Goal: Find specific page/section: Find specific page/section

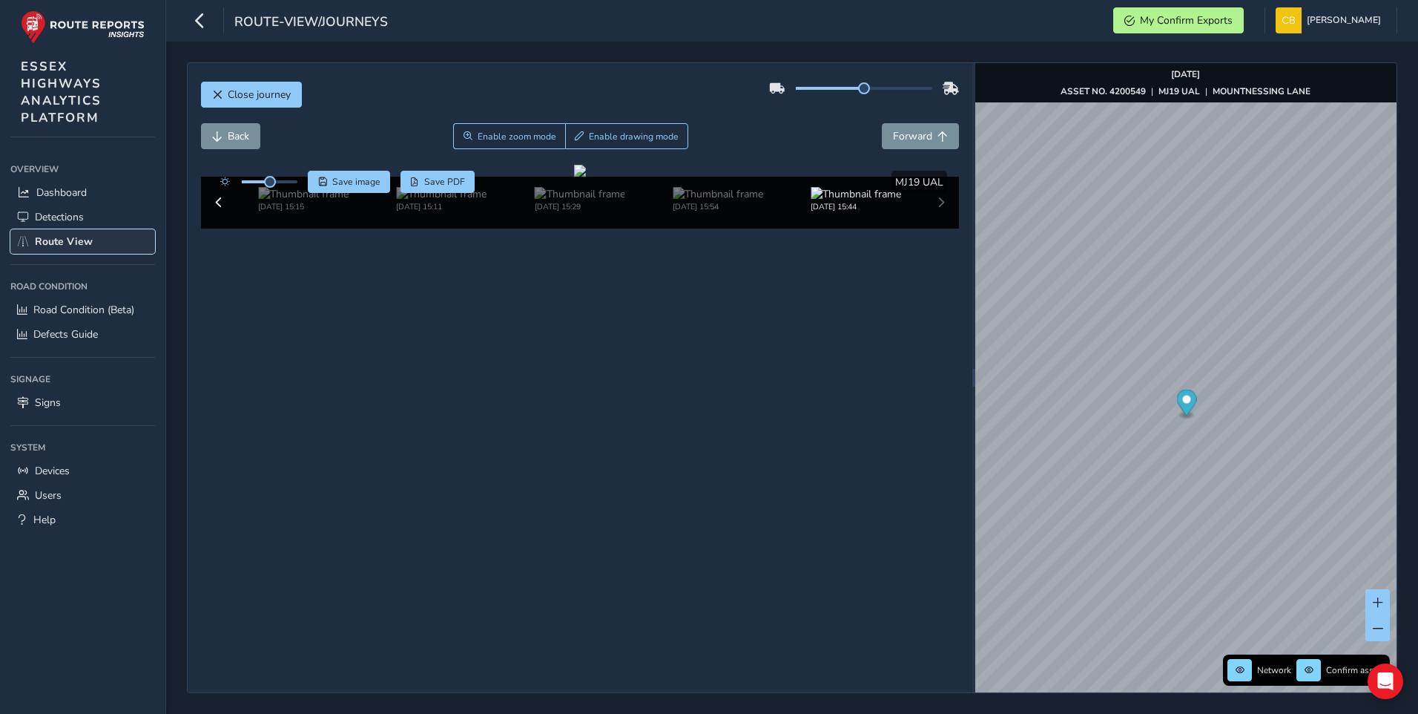
drag, startPoint x: 62, startPoint y: 237, endPoint x: 69, endPoint y: 236, distance: 7.5
click at [62, 237] on span "Route View" at bounding box center [64, 241] width 58 height 14
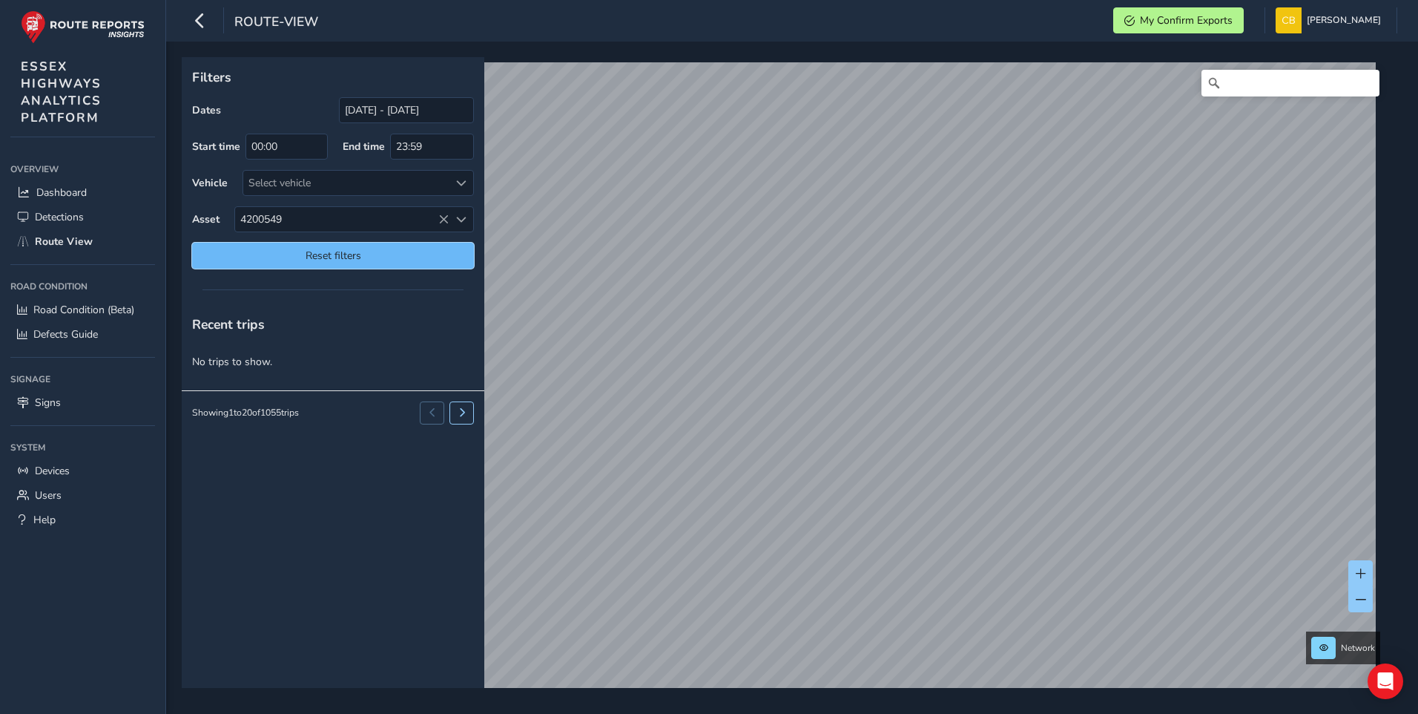
click at [393, 251] on span "Reset filters" at bounding box center [333, 255] width 260 height 14
type input "[DATE] - [DATE]"
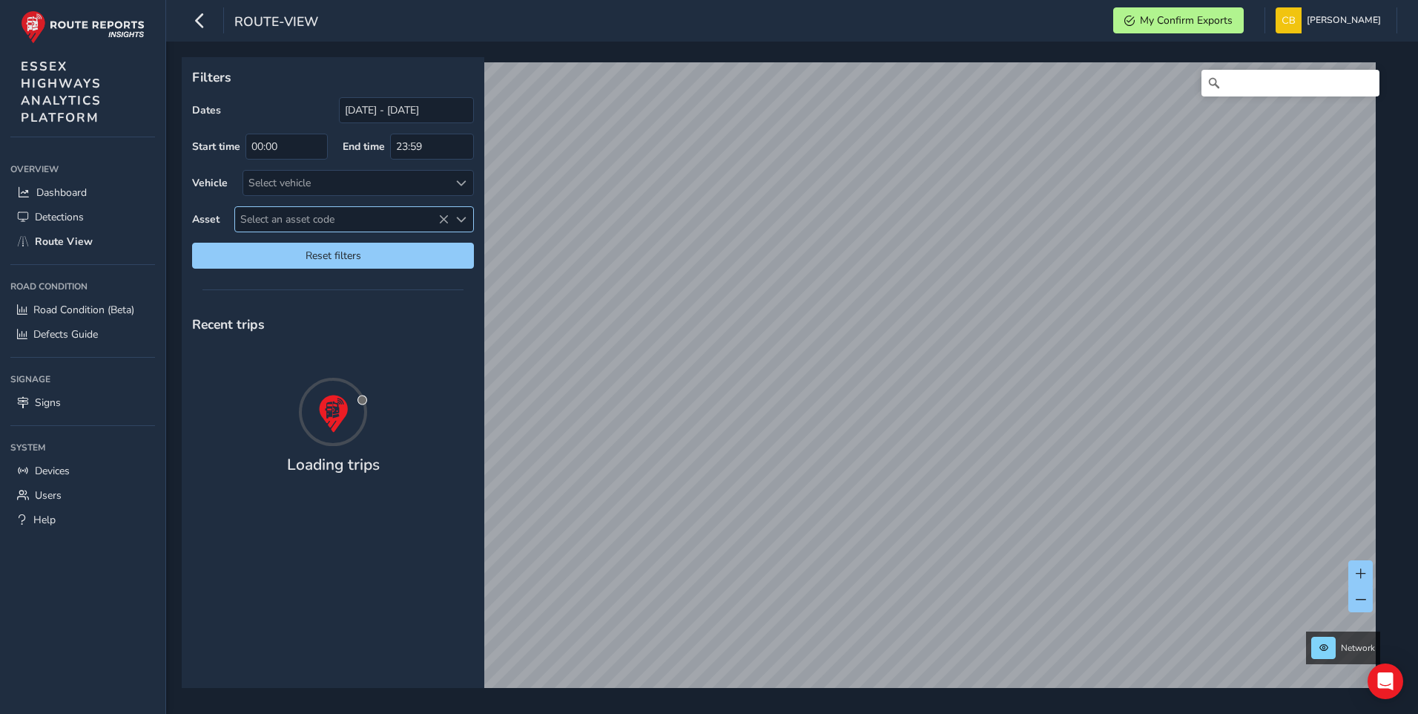
click at [292, 214] on span "Select an asset code" at bounding box center [342, 219] width 214 height 24
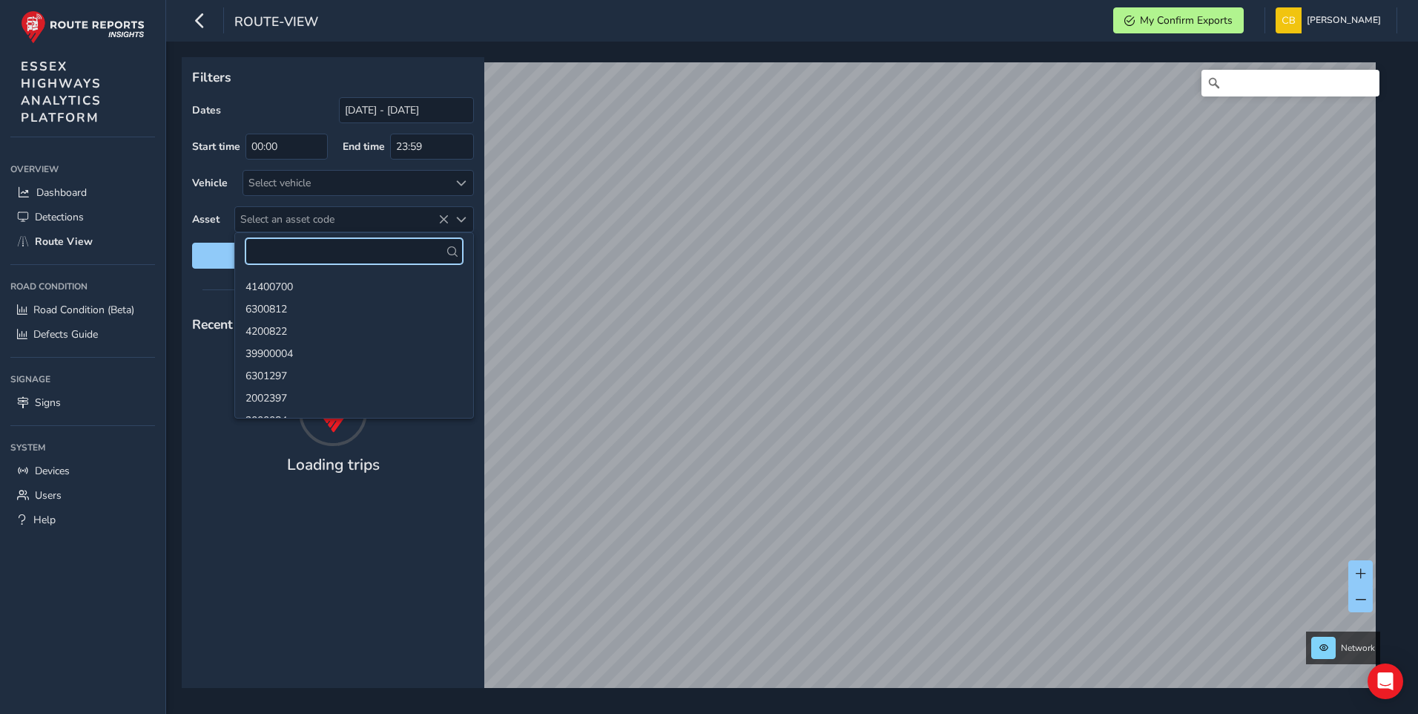
click at [280, 251] on input "text" at bounding box center [354, 251] width 217 height 26
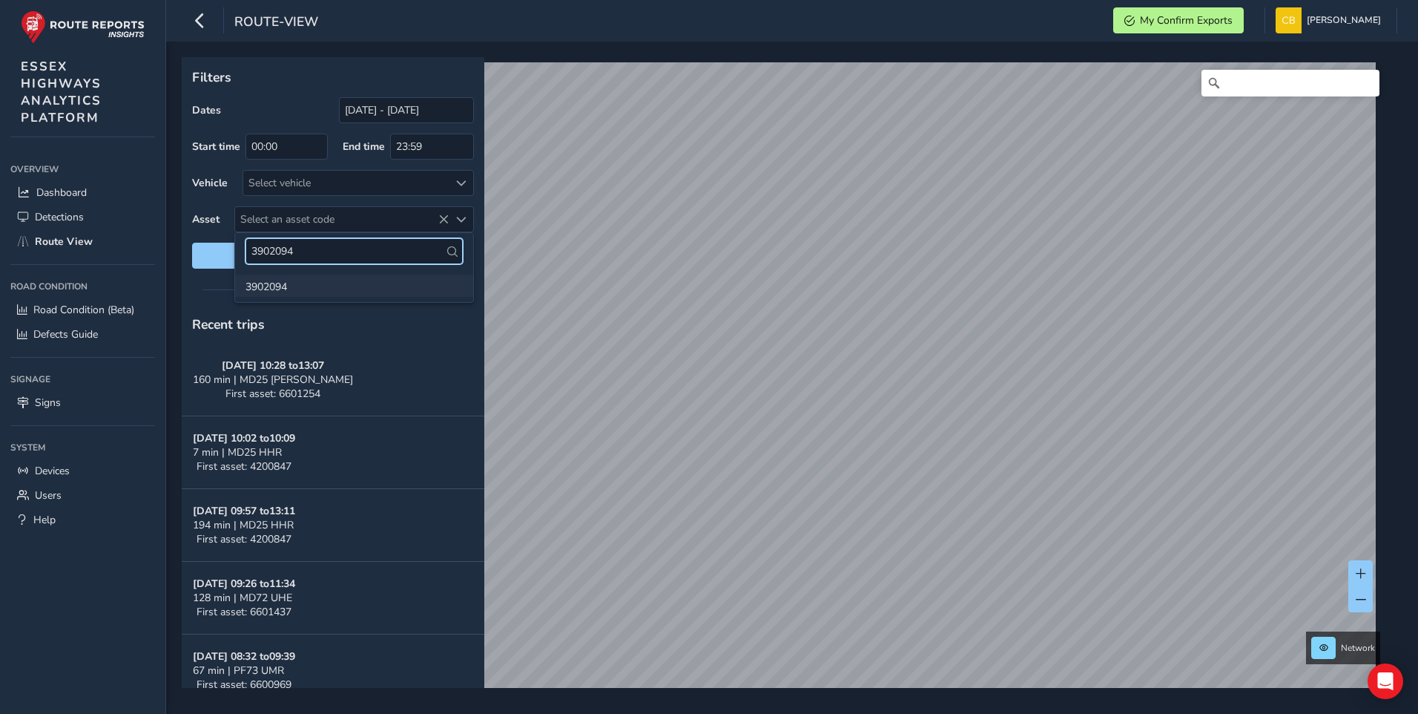
type input "3902094"
click at [293, 289] on li "3902094" at bounding box center [354, 285] width 238 height 22
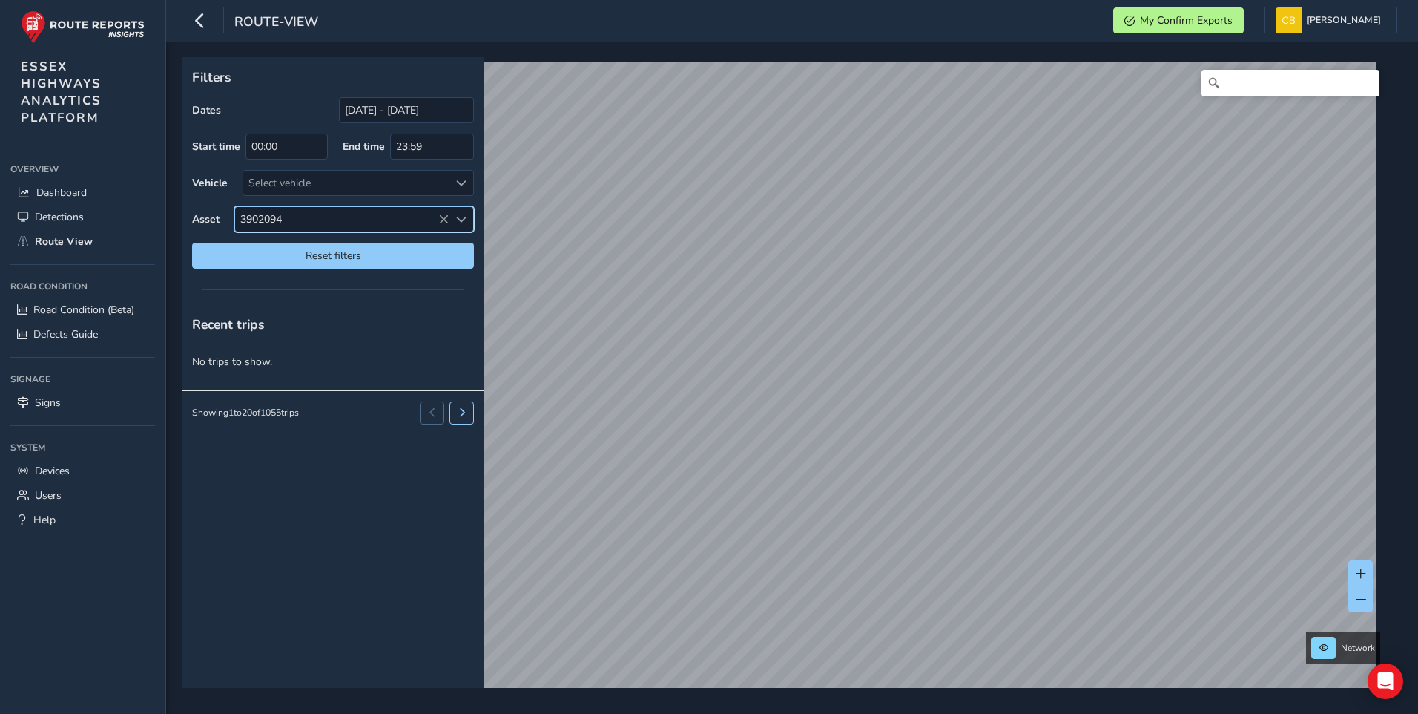
click at [292, 217] on span "3902094" at bounding box center [342, 219] width 214 height 24
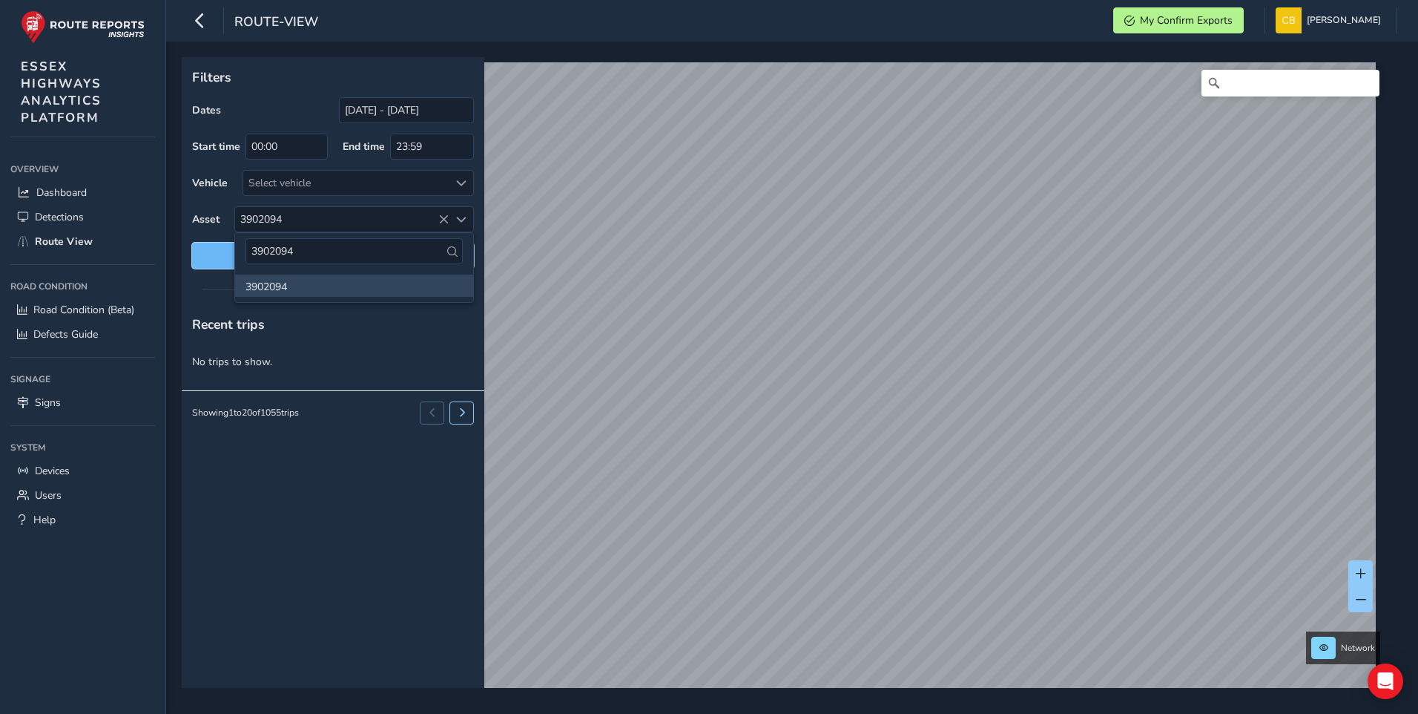
click at [211, 263] on button "Reset filters" at bounding box center [333, 256] width 282 height 26
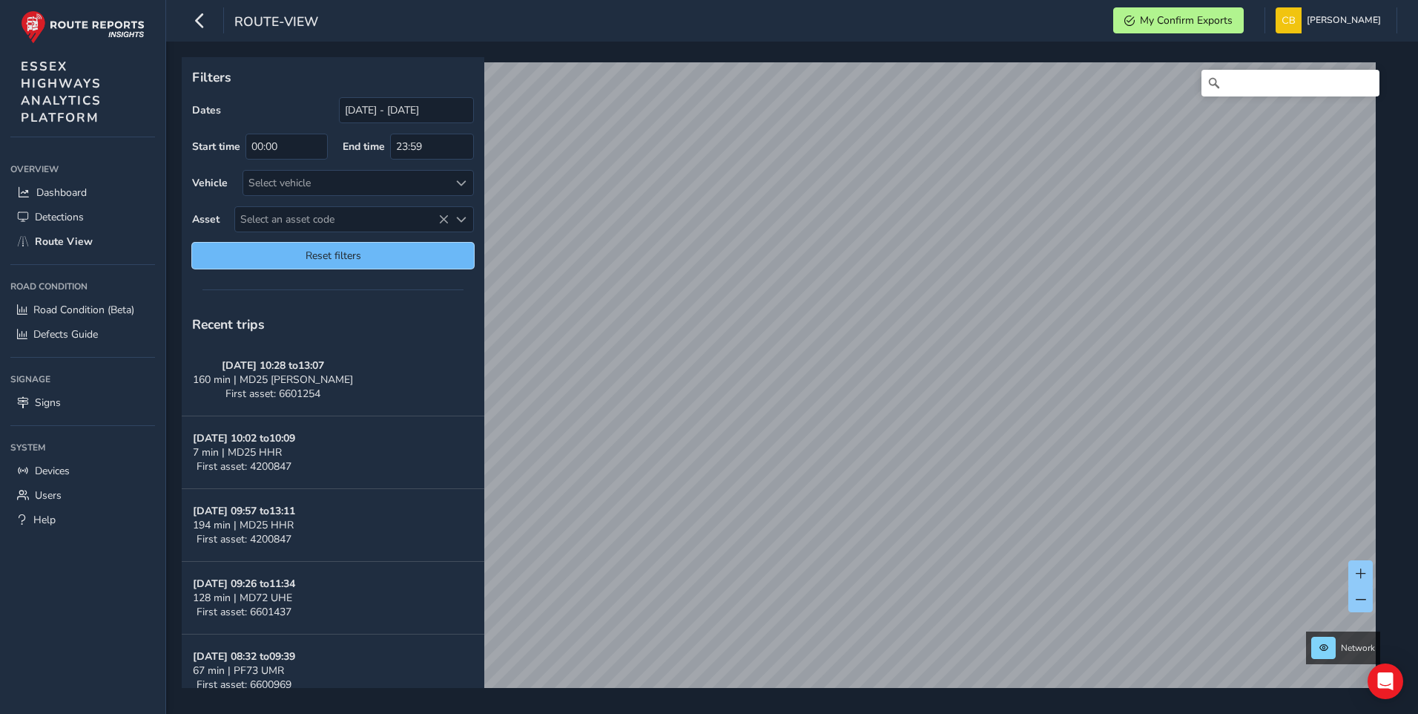
click at [212, 257] on span "Reset filters" at bounding box center [333, 255] width 260 height 14
click at [311, 221] on span "Select an asset code" at bounding box center [342, 219] width 214 height 24
drag, startPoint x: 223, startPoint y: 247, endPoint x: 177, endPoint y: 248, distance: 46.7
click at [177, 248] on body "route-view My Confirm Exports [PERSON_NAME] Colour Scheme: Dark Dim Light Logou…" at bounding box center [709, 357] width 1418 height 714
click at [274, 249] on span "Reset filters" at bounding box center [333, 255] width 260 height 14
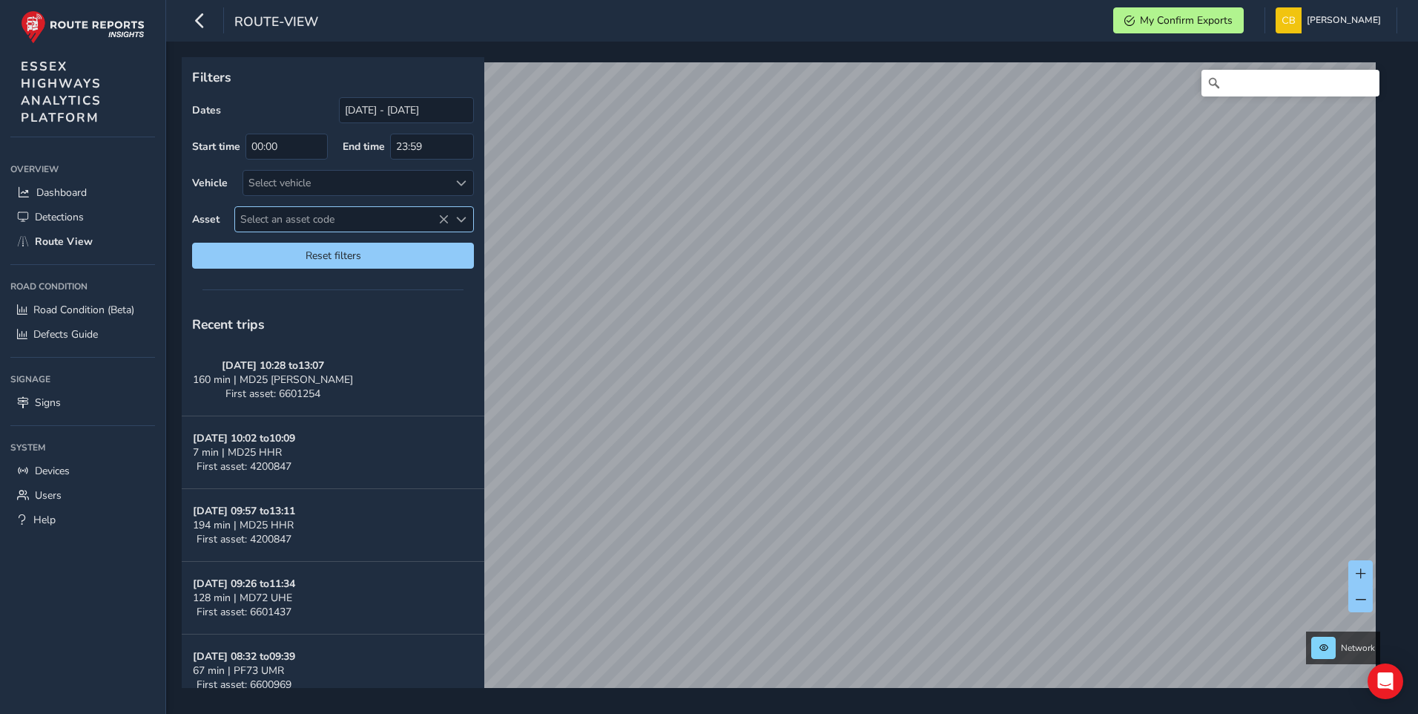
click at [287, 214] on span "Select an asset code" at bounding box center [342, 219] width 214 height 24
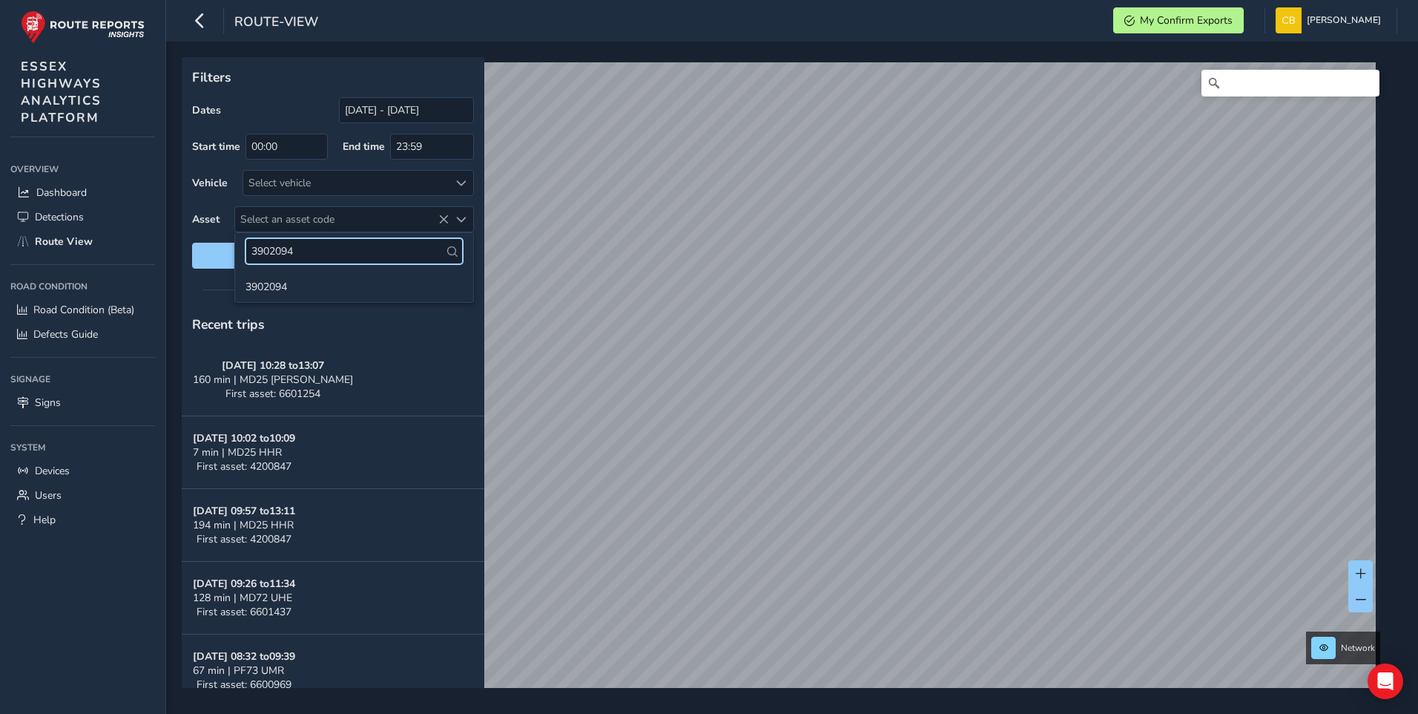
drag, startPoint x: 320, startPoint y: 248, endPoint x: 169, endPoint y: 246, distance: 151.4
click at [169, 246] on body "route-view My Confirm Exports [PERSON_NAME] Colour Scheme: Dark Dim Light Logou…" at bounding box center [709, 357] width 1418 height 714
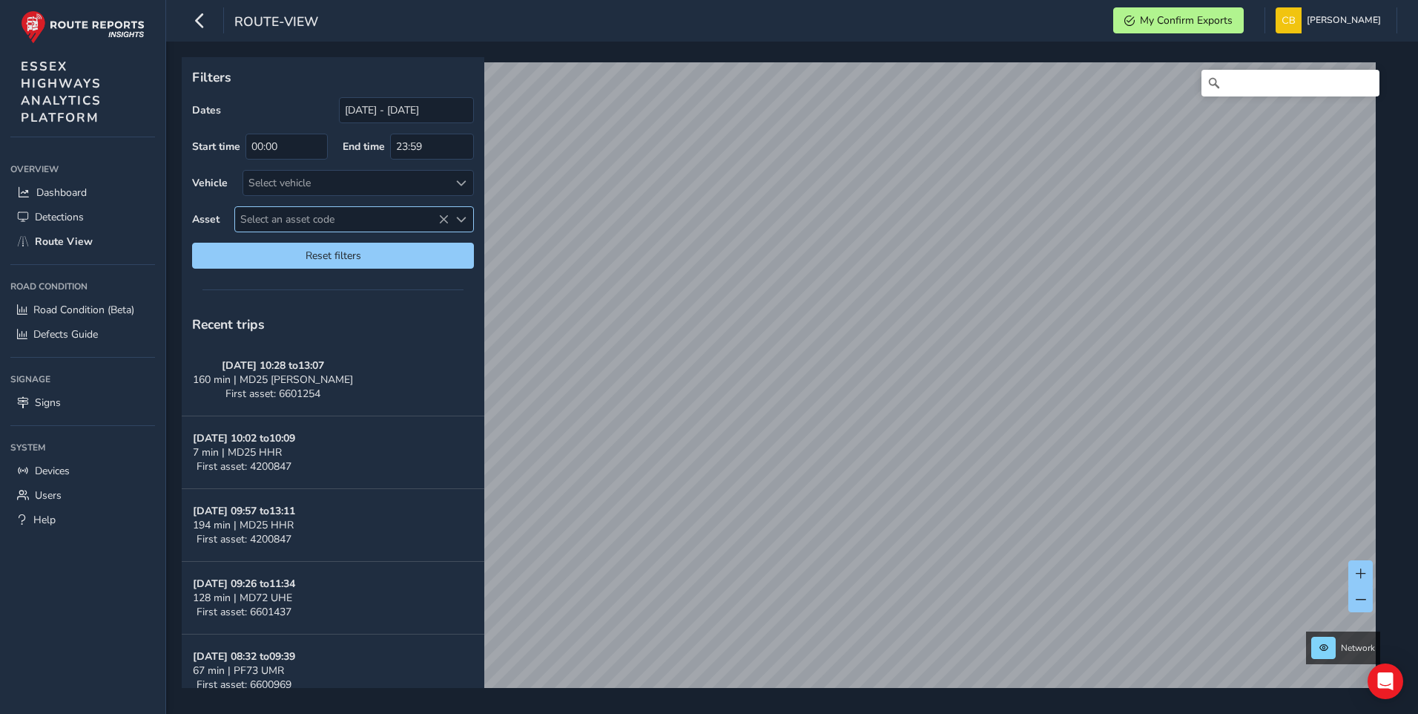
click at [440, 220] on icon at bounding box center [443, 219] width 10 height 10
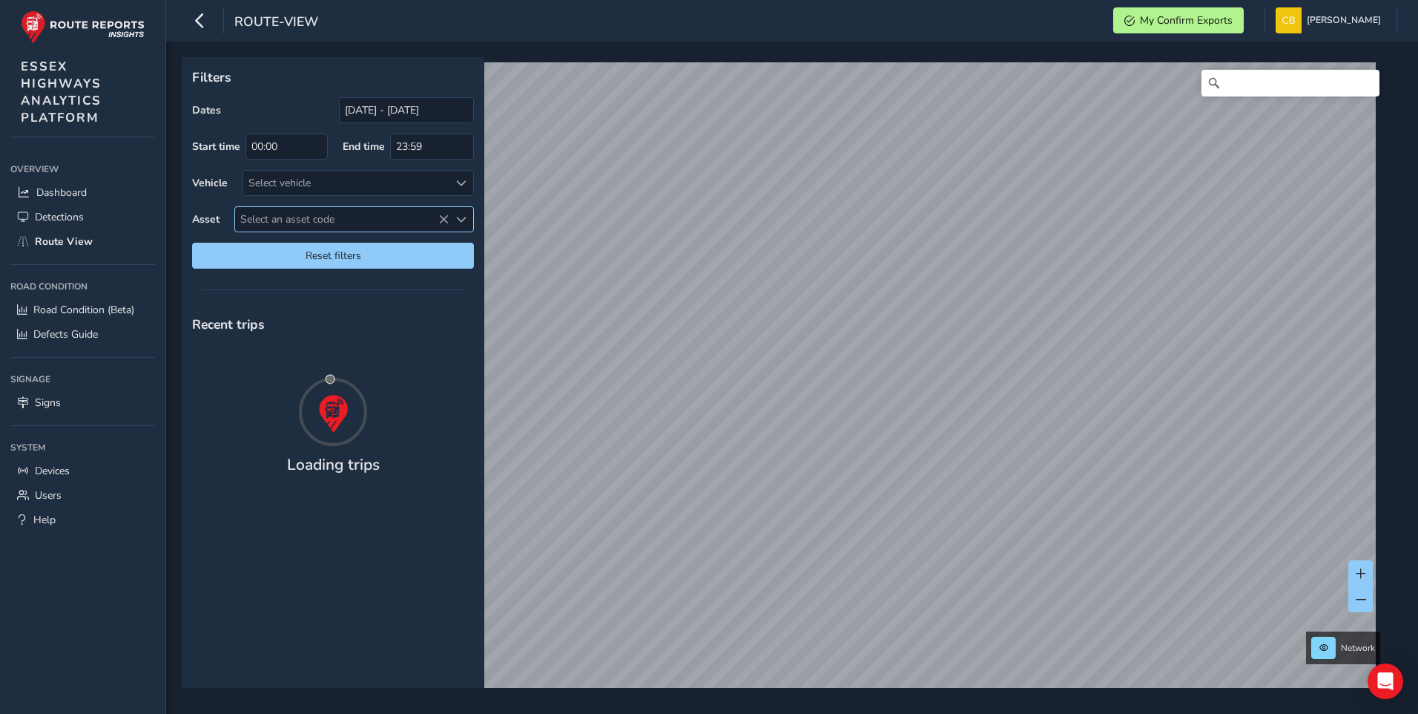
click at [286, 211] on span "Select an asset code" at bounding box center [342, 219] width 214 height 24
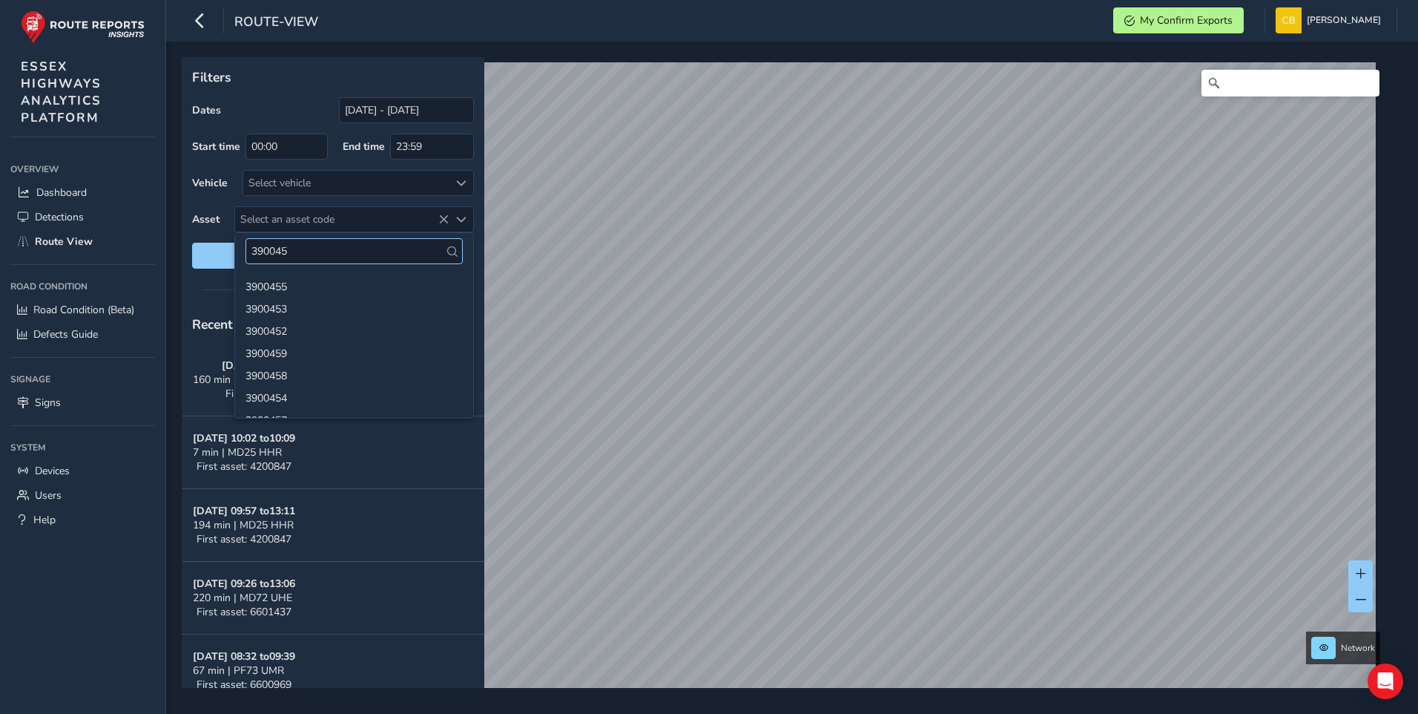
type input "3900457"
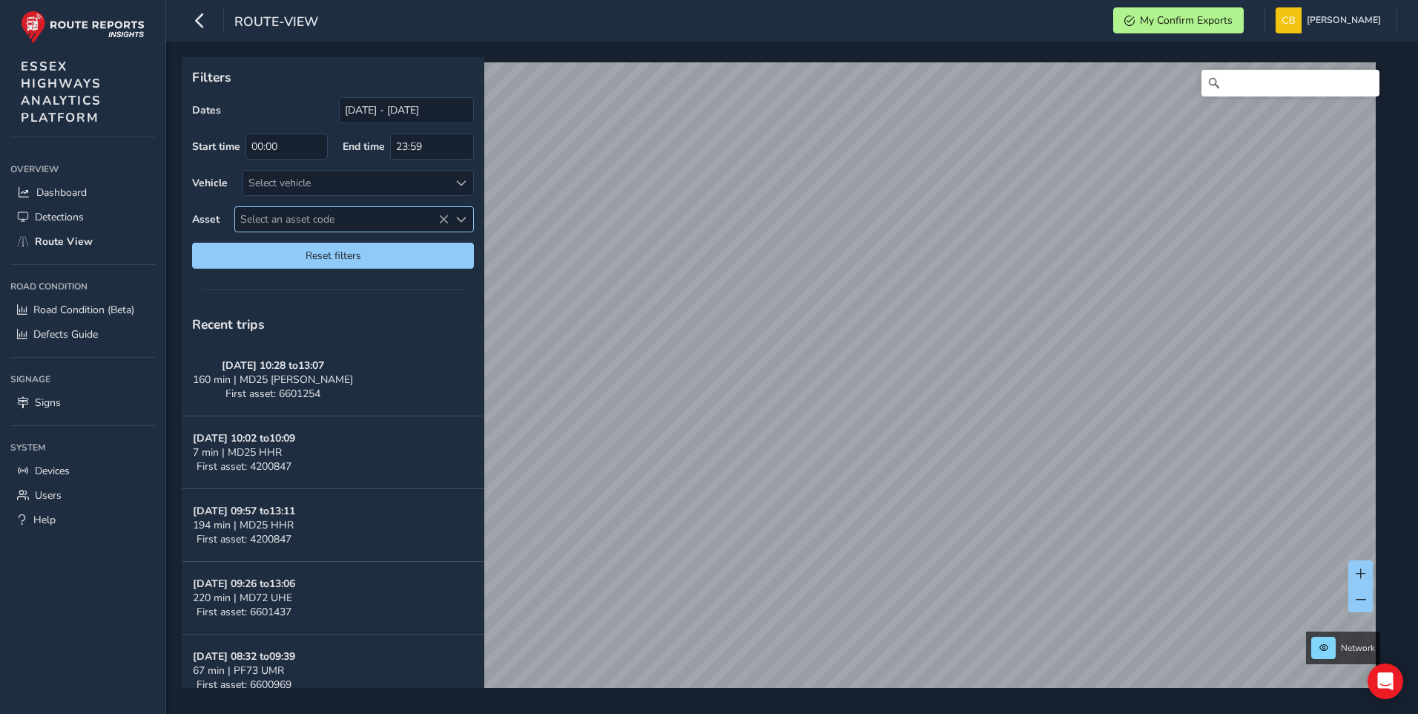
click at [292, 214] on span "Select an asset code" at bounding box center [342, 219] width 214 height 24
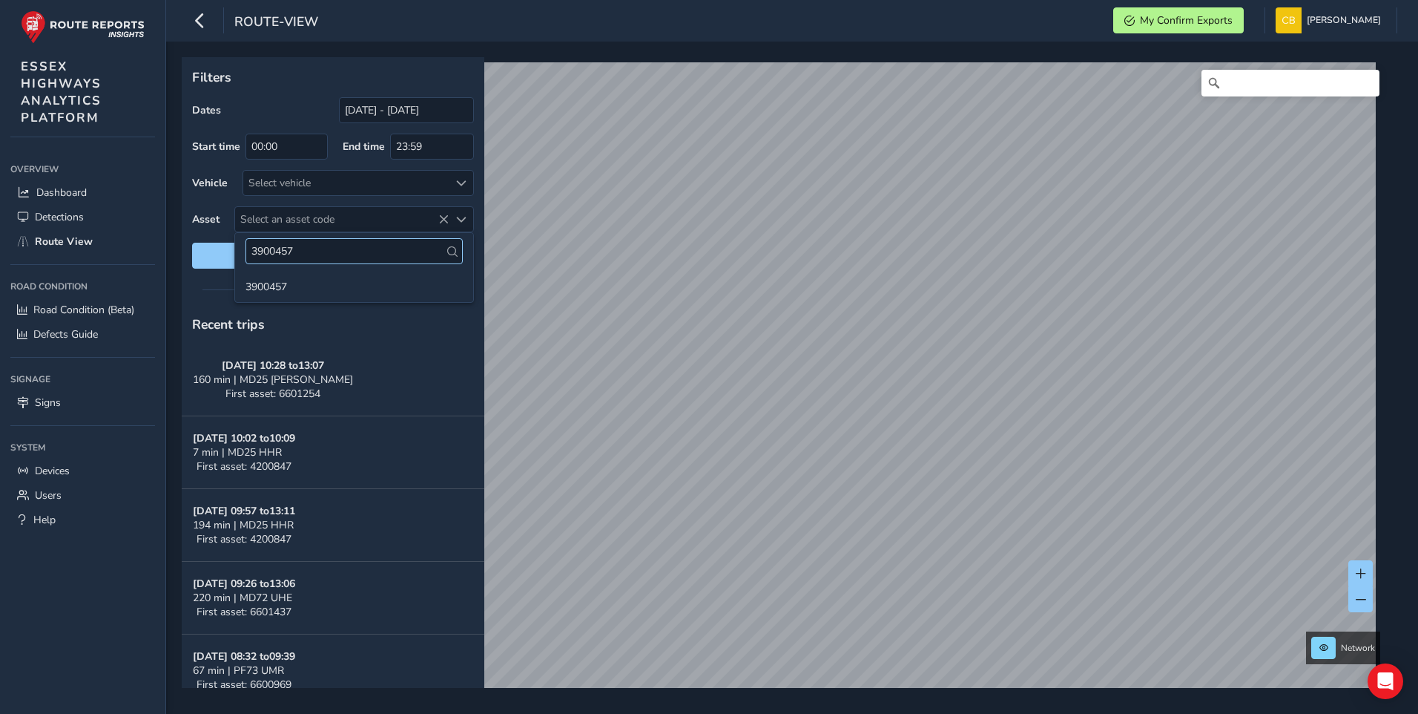
click at [297, 247] on input "3900457" at bounding box center [354, 251] width 217 height 26
click at [276, 284] on li "3900457" at bounding box center [354, 285] width 238 height 22
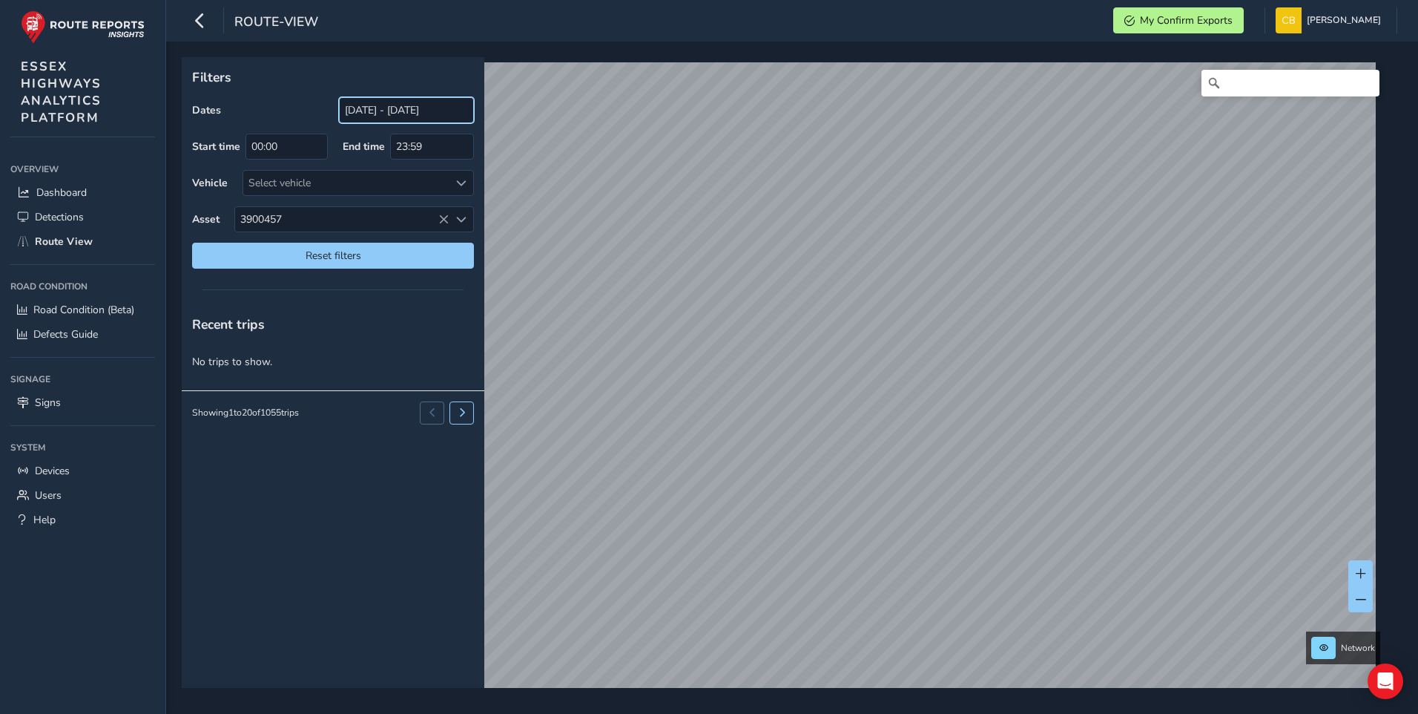
click at [381, 108] on input "[DATE] - [DATE]" at bounding box center [406, 110] width 135 height 26
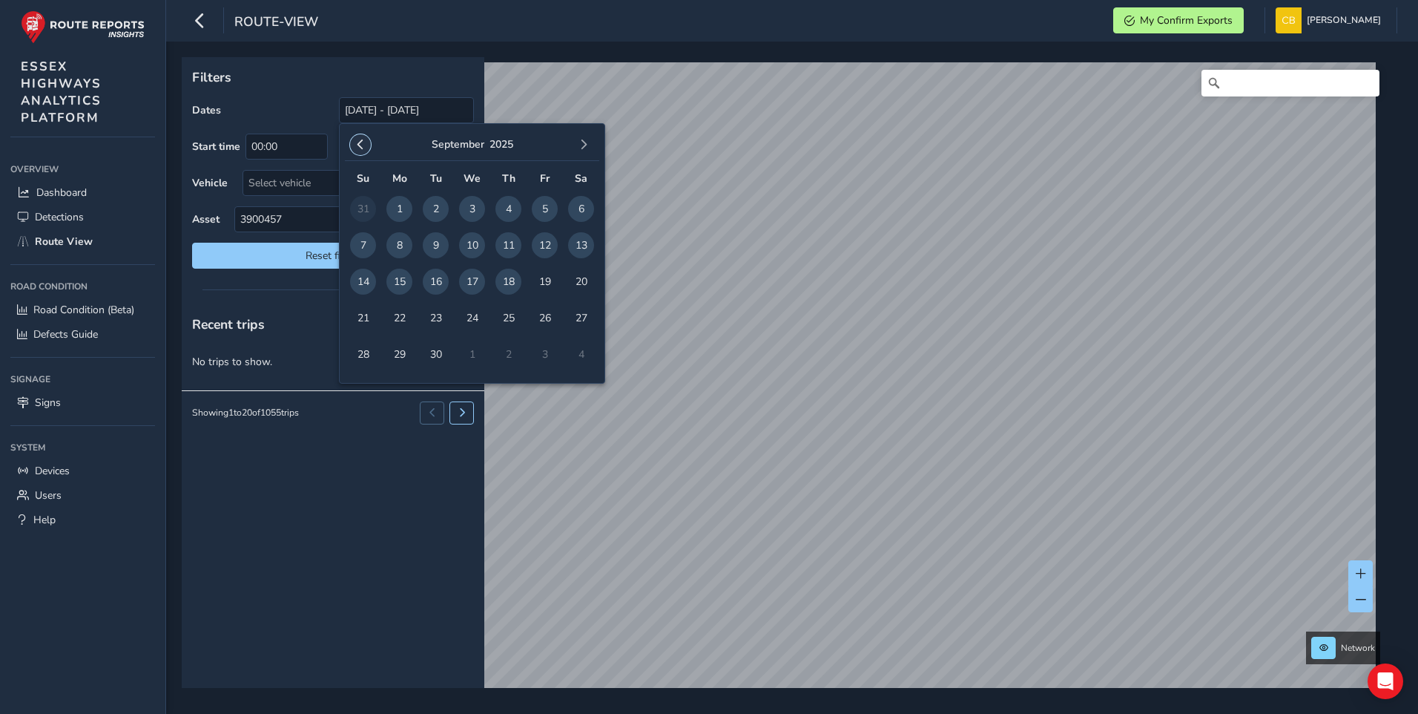
click at [360, 145] on span "button" at bounding box center [360, 144] width 10 height 10
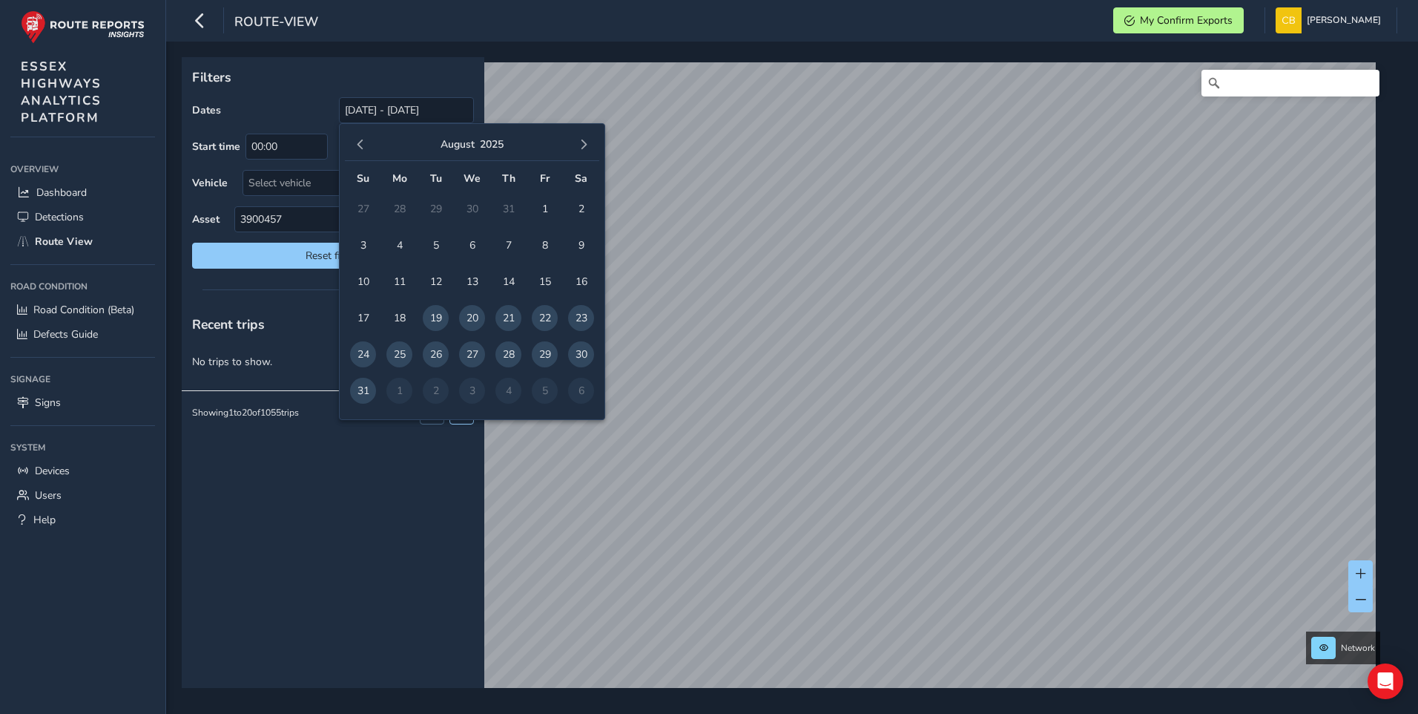
click at [360, 145] on span "button" at bounding box center [360, 144] width 10 height 10
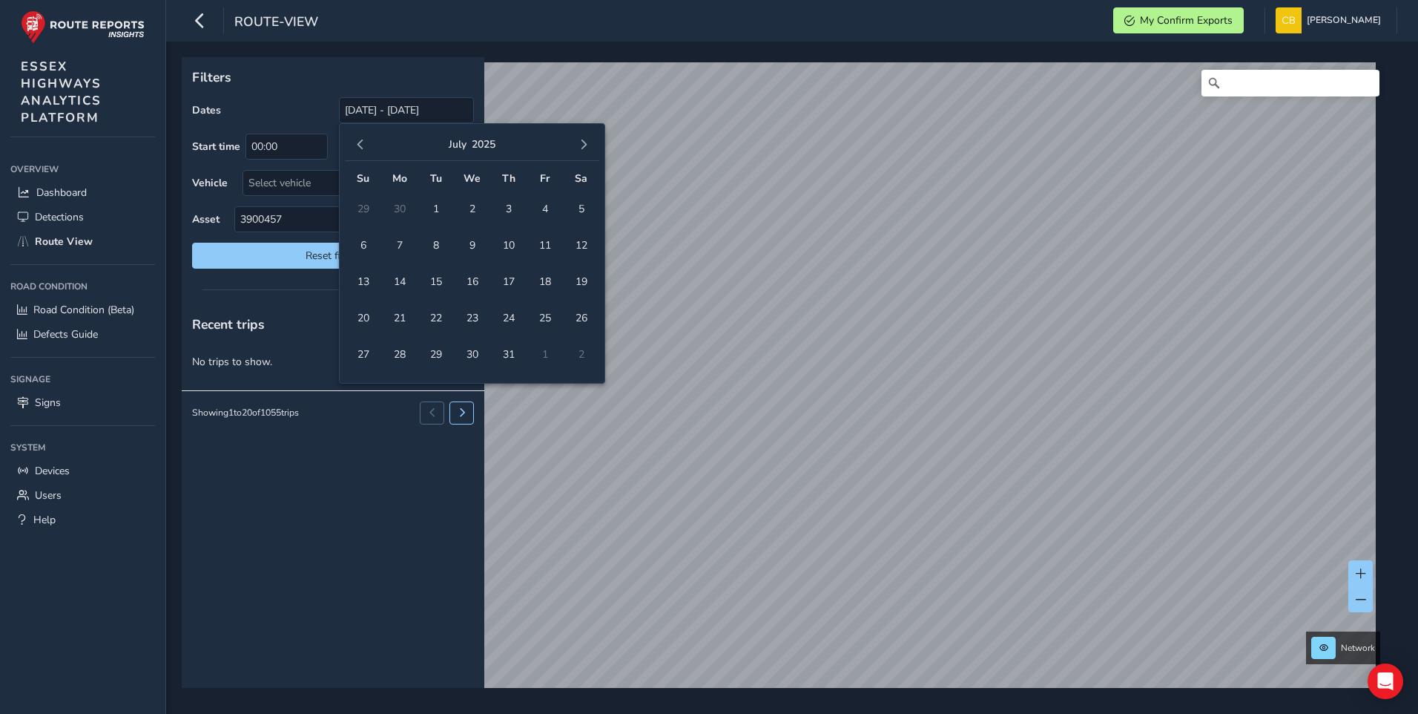
click at [360, 145] on span "button" at bounding box center [360, 144] width 10 height 10
click at [363, 207] on span "1" at bounding box center [363, 209] width 26 height 26
click at [586, 146] on span "button" at bounding box center [584, 144] width 10 height 10
click at [585, 146] on span "button" at bounding box center [584, 144] width 10 height 10
click at [587, 145] on span "button" at bounding box center [584, 144] width 10 height 10
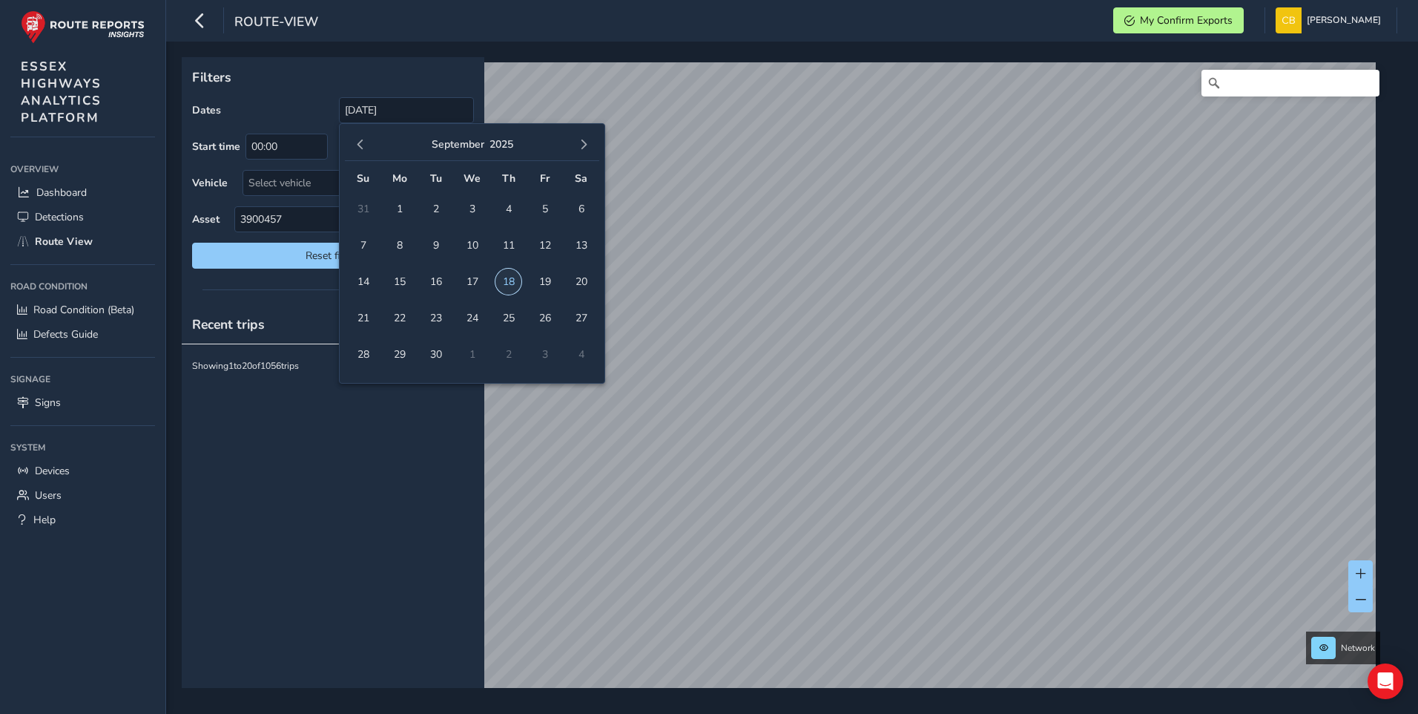
click at [504, 280] on span "18" at bounding box center [509, 282] width 26 height 26
type input "01/06/2025 - 18/09/2025"
